Goal: Information Seeking & Learning: Learn about a topic

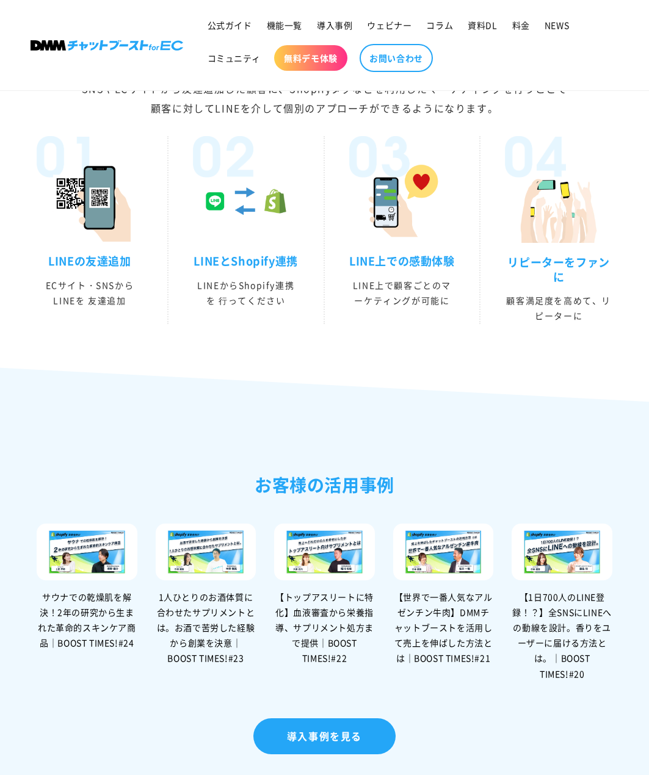
scroll to position [2075, 0]
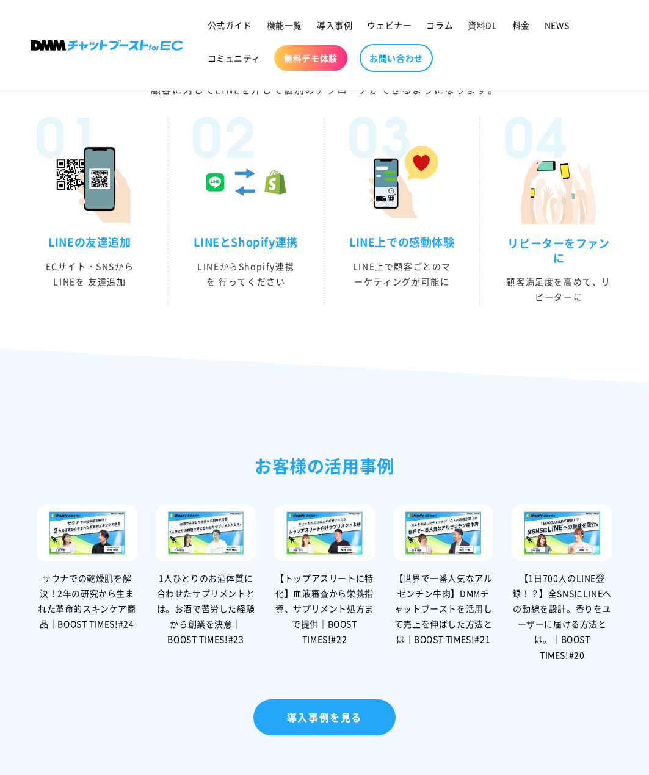
click at [233, 605] on div "1人ひとりのお酒体質に合わせたサプリメントとは。お酒で苦労した経験から創業を決意｜BOOST TIMES!#23" at bounding box center [206, 609] width 101 height 77
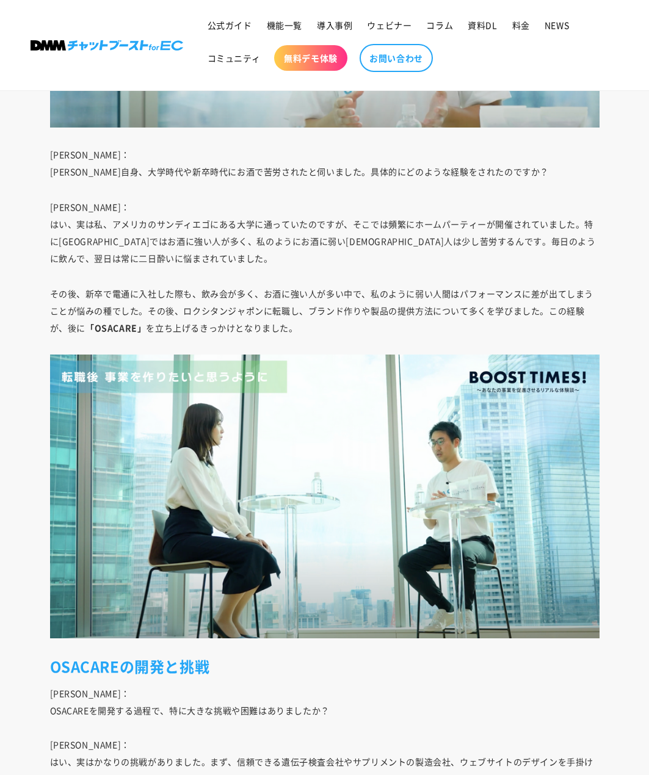
scroll to position [2624, 0]
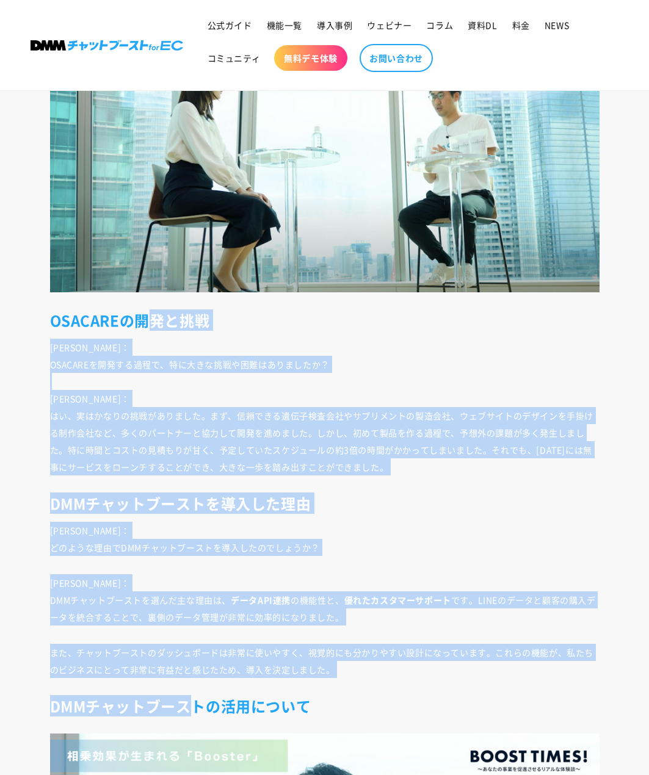
drag, startPoint x: 145, startPoint y: 311, endPoint x: 204, endPoint y: 689, distance: 382.9
click at [193, 705] on div "自己紹介・会社紹介 お酒で苦労した大学生活＆新卒時代 OSACAREの開発と挑戦 DMMチャットブーストを導入した理由 DMMチャットブーストの活用について …" at bounding box center [325, 93] width 610 height 4188
click at [186, 597] on span "[PERSON_NAME]： DMMチャットブーストを選んだ主な理由は、 データAPI連携 の機能性と、 優れたカスタマーサポート です。LINEのデータと顧…" at bounding box center [323, 600] width 546 height 46
click at [197, 557] on div "自己紹介・会社紹介 お酒で苦労した大学生活＆新卒時代 OSACAREの開発と挑戦 DMMチャットブーストを導入した理由 DMMチャットブーストの活用について …" at bounding box center [325, 93] width 610 height 4188
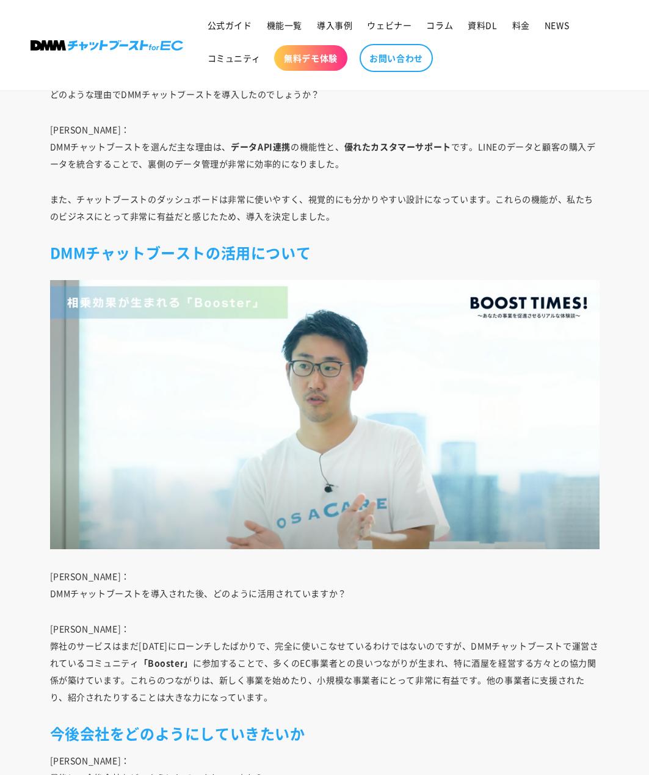
scroll to position [3296, 0]
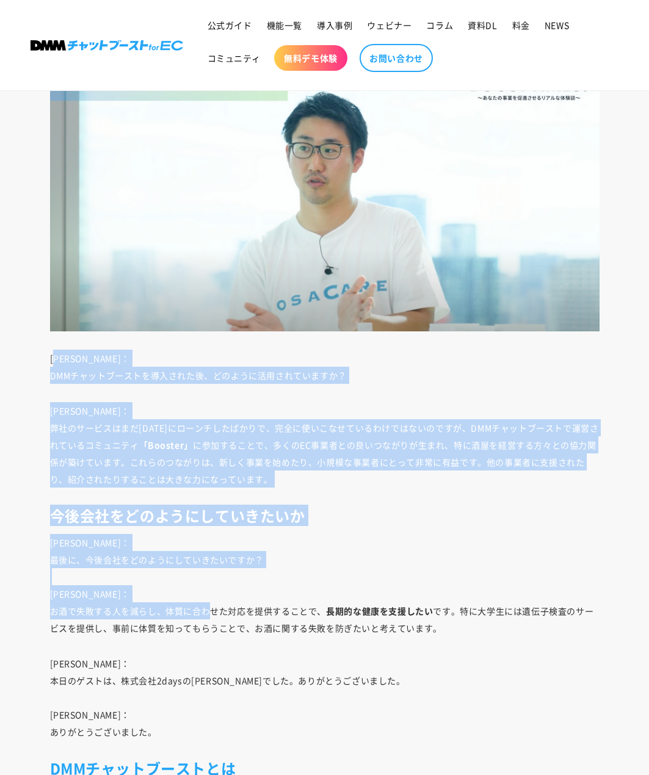
drag, startPoint x: 66, startPoint y: 369, endPoint x: 207, endPoint y: 609, distance: 278.7
click at [207, 607] on span "[PERSON_NAME]： 最後に、今後会社をどのようにしていきたいですか？ [PERSON_NAME]： お酒で失敗する人を減らし、体質に合わせた対応を提…" at bounding box center [322, 585] width 544 height 98
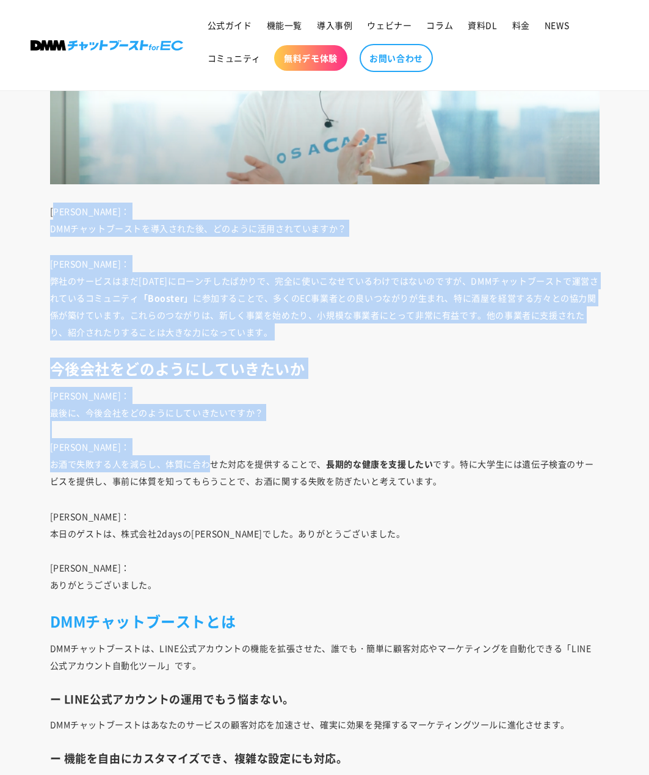
scroll to position [3479, 0]
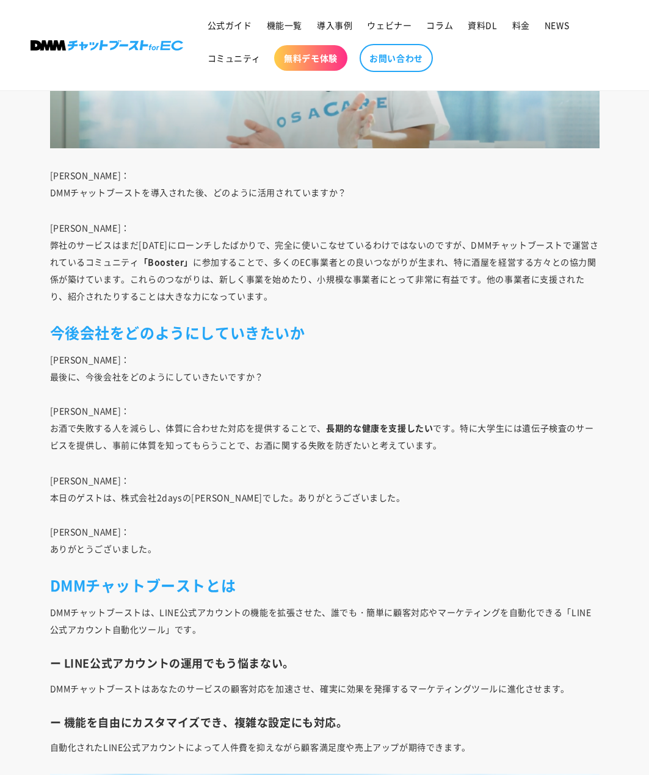
click at [208, 525] on p "[PERSON_NAME]： 本日のゲストは、株式会社2daysの[PERSON_NAME]でした。ありがとうございました。 [PERSON_NAME]： あ…" at bounding box center [324, 514] width 549 height 85
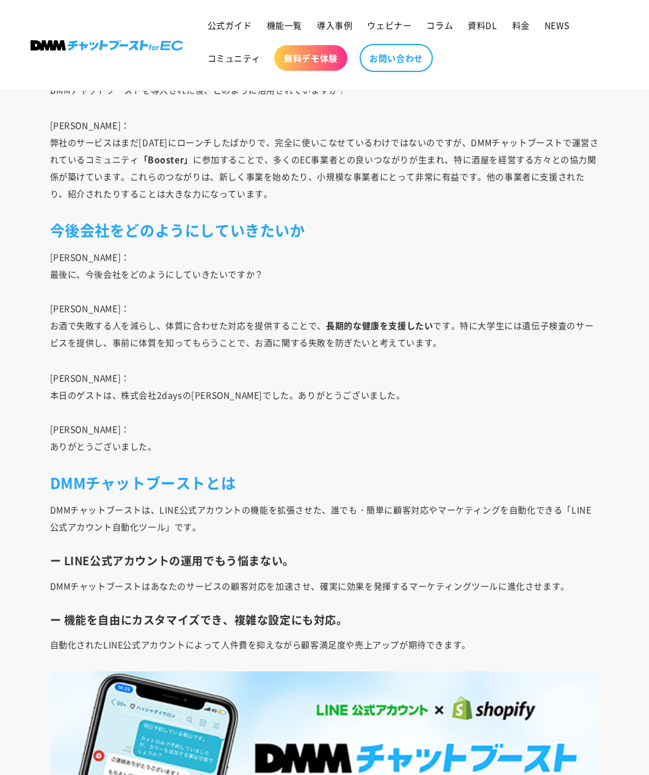
scroll to position [3906, 0]
